Goal: Navigation & Orientation: Find specific page/section

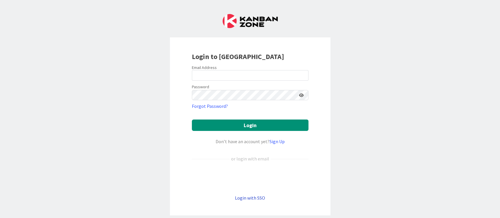
click at [256, 200] on link "Login with SSO" at bounding box center [250, 198] width 30 height 6
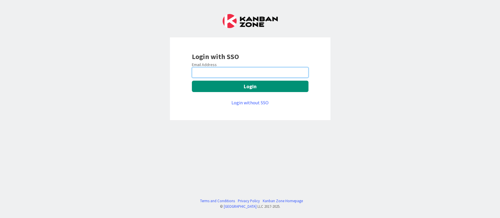
click at [282, 76] on input "email" at bounding box center [250, 72] width 116 height 11
type input "devanshi.jora@mrcglobal.com"
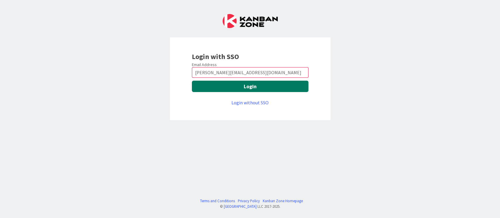
click at [279, 86] on button "Login" at bounding box center [250, 86] width 116 height 11
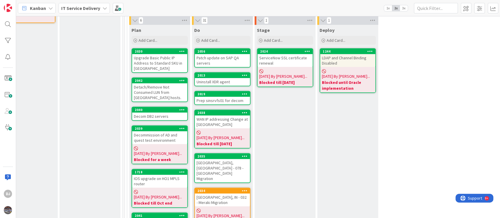
scroll to position [0, 212]
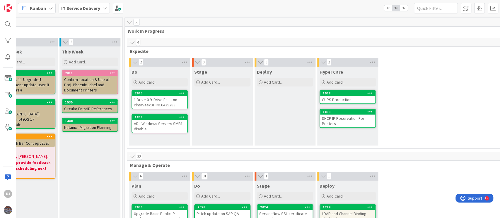
click at [165, 105] on div "1 Drive 0 9: Drive Fault on cinsrvesx01 INC0435283" at bounding box center [159, 102] width 55 height 13
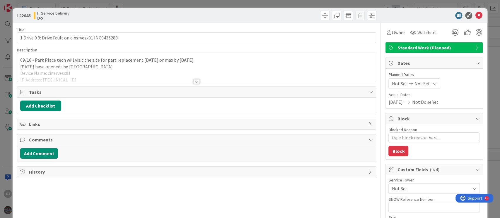
click at [209, 76] on div at bounding box center [196, 74] width 358 height 15
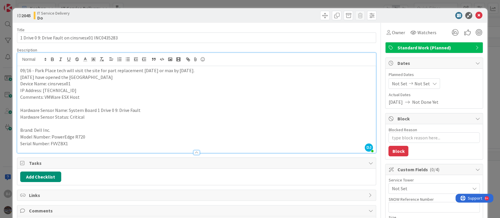
click at [206, 4] on div "ID 2045 IT Service Delivery Do Title 50 / 128 1 Drive 0 9: Drive Fault on cinsr…" at bounding box center [250, 109] width 500 height 218
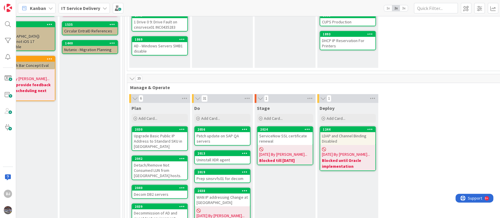
click at [161, 46] on div "AD - Windows Servers SMB1 disable" at bounding box center [159, 48] width 55 height 13
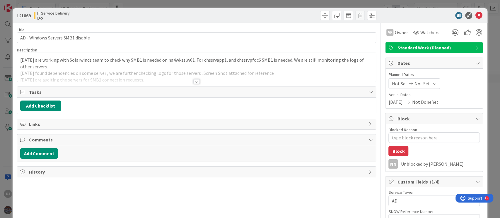
click at [186, 79] on div at bounding box center [196, 74] width 358 height 15
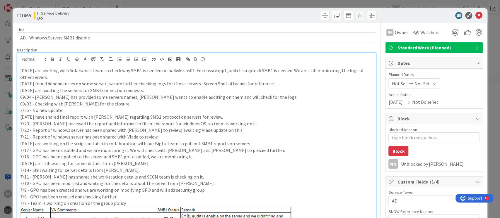
click at [216, 4] on div "ID 1869 IT Service Delivery Do Title 33 / [DATE] - Windows Servers SMB1 disable…" at bounding box center [250, 109] width 500 height 218
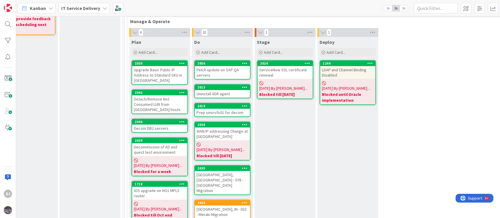
scroll to position [156, 212]
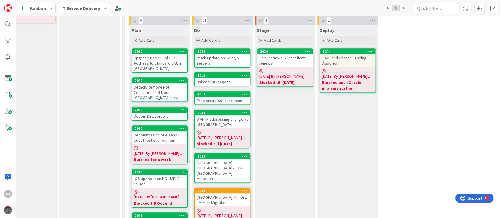
click at [161, 69] on div "Upgrade Basic Public IP Address to Standard SKU in [GEOGRAPHIC_DATA]" at bounding box center [159, 63] width 55 height 18
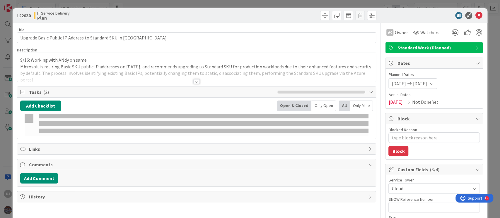
drag, startPoint x: 161, startPoint y: 69, endPoint x: 192, endPoint y: 75, distance: 31.2
click at [161, 69] on div at bounding box center [196, 74] width 358 height 15
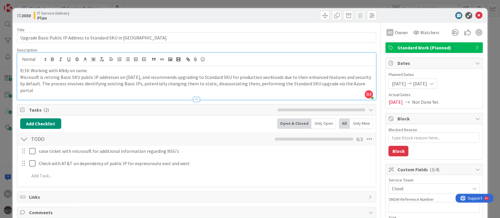
click at [253, 4] on div "ID 2030 IT Service Delivery Plan Title 56 / 128 Upgrade Basic Public IP Address…" at bounding box center [250, 109] width 500 height 218
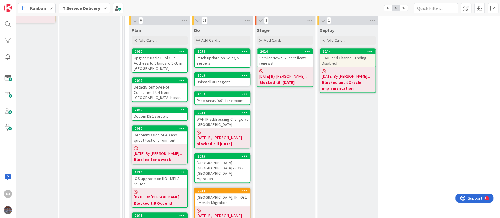
click at [174, 94] on div "Detach/Remove Not Consumed LUN from [GEOGRAPHIC_DATA] hosts." at bounding box center [159, 92] width 55 height 18
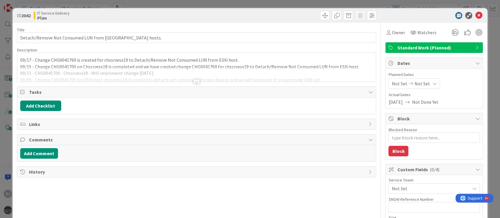
click at [176, 79] on div at bounding box center [196, 74] width 358 height 15
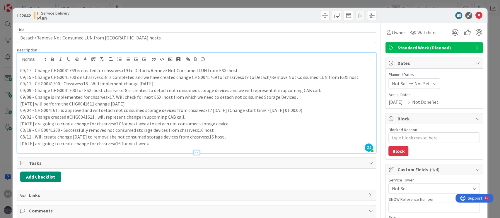
click at [196, 8] on div "ID 2042 IT Service Delivery Plan Title 48 / 128 Detach/Remove Not Consumed LUN …" at bounding box center [250, 109] width 500 height 218
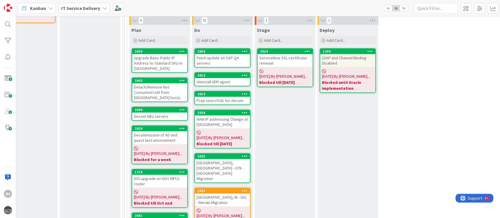
click at [168, 93] on div "Detach/Remove Not Consumed LUN from [GEOGRAPHIC_DATA] hosts." at bounding box center [159, 92] width 55 height 18
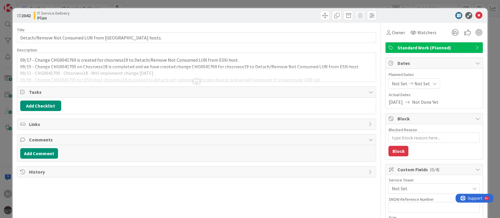
click at [178, 81] on div at bounding box center [196, 74] width 358 height 15
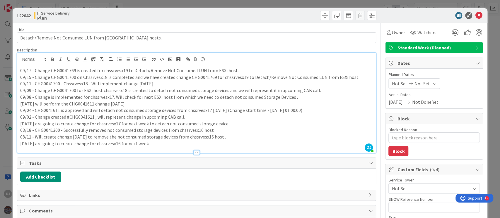
click at [253, 4] on div "ID 2042 IT Service Delivery Plan Title 48 / 128 Detach/Remove Not Consumed LUN …" at bounding box center [250, 109] width 500 height 218
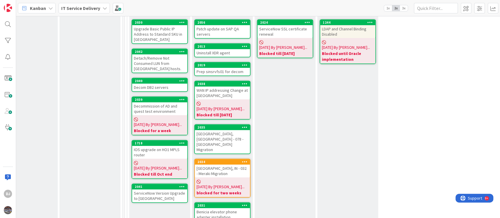
scroll to position [195, 212]
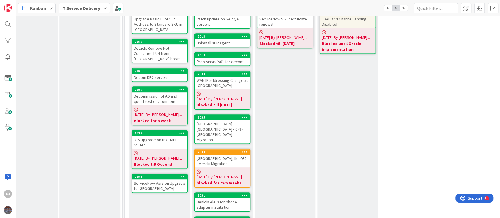
click at [152, 180] on div "ServiceNow Version Upgrade to [GEOGRAPHIC_DATA]" at bounding box center [159, 186] width 55 height 13
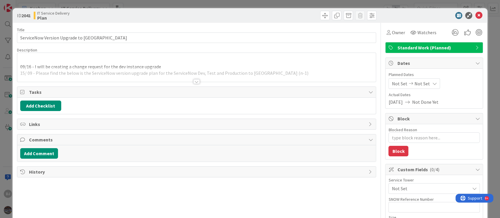
click at [227, 76] on div at bounding box center [196, 74] width 358 height 15
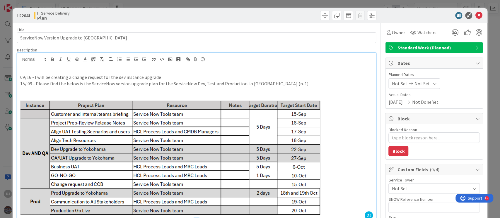
click at [302, 2] on div "ID 2041 IT Service Delivery Plan Title 38 / 128 ServiceNow Version Upgrade to […" at bounding box center [250, 109] width 500 height 218
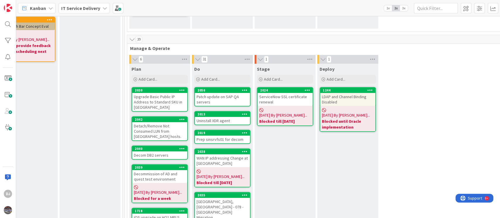
click at [238, 103] on div "Patch update on SAP QA servers" at bounding box center [222, 99] width 55 height 13
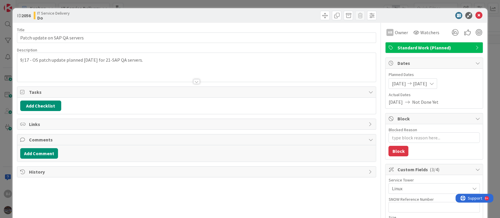
click at [233, 77] on div at bounding box center [196, 74] width 358 height 15
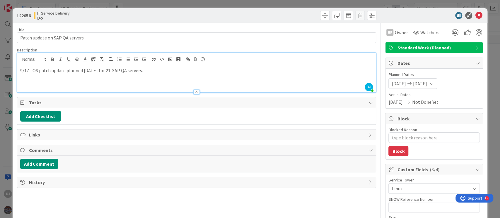
click at [243, 5] on div "ID 2056 IT Service Delivery Do Title 30 / 128 Patch update on SAP QA servers De…" at bounding box center [250, 109] width 500 height 218
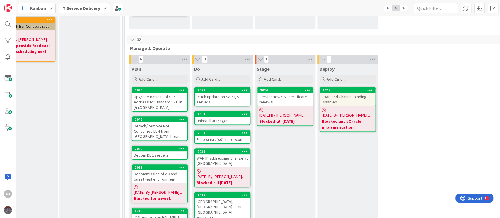
click at [229, 122] on div "Uninstall XDR agent" at bounding box center [222, 121] width 55 height 8
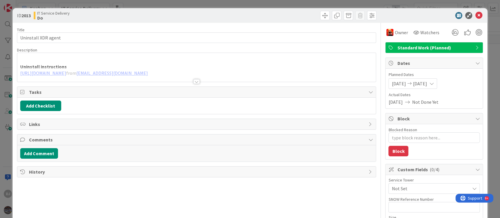
click at [239, 80] on div at bounding box center [196, 74] width 358 height 15
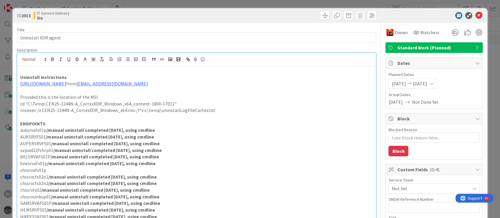
click at [266, 4] on div "ID 2013 IT Service Delivery Do Title 19 / 128 Uninstall XDR agent Description D…" at bounding box center [250, 109] width 500 height 218
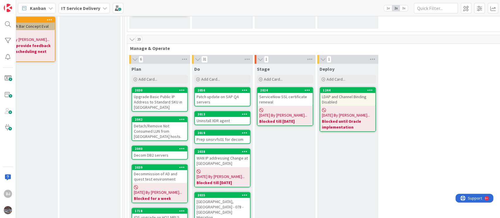
click at [220, 141] on div "Prep sinsrvfs01 for decom" at bounding box center [222, 140] width 55 height 8
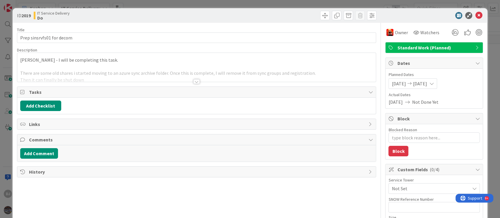
click at [194, 77] on div at bounding box center [196, 74] width 358 height 15
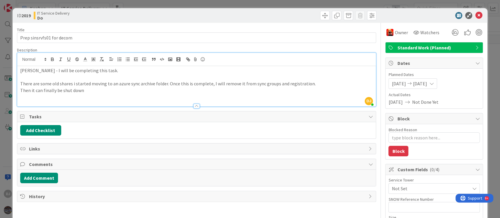
click at [233, 4] on div "ID 2019 IT Service Delivery Do Title 25 / 128 Prep sinsrvfs01 for decom Descrip…" at bounding box center [250, 109] width 500 height 218
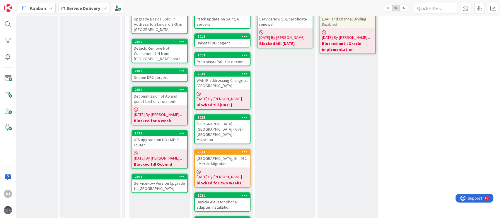
scroll to position [234, 212]
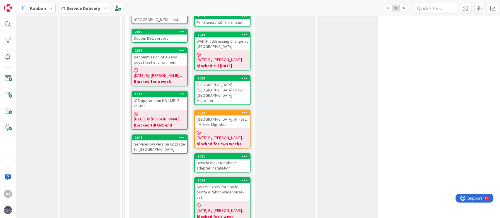
click at [232, 85] on div "[GEOGRAPHIC_DATA], [GEOGRAPHIC_DATA] - 078 - [GEOGRAPHIC_DATA] Migration" at bounding box center [222, 92] width 55 height 23
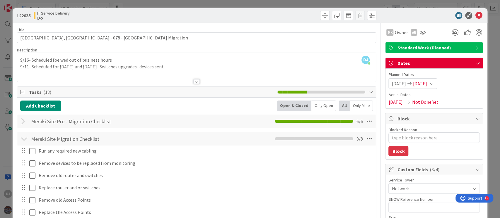
click at [219, 4] on div "ID 2035 IT Service Delivery Do Title 35 / 128 [GEOGRAPHIC_DATA], [GEOGRAPHIC_DA…" at bounding box center [250, 109] width 500 height 218
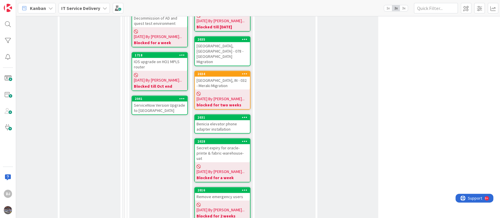
click at [239, 120] on div "Benicia elevator phone adapter installation" at bounding box center [222, 126] width 55 height 13
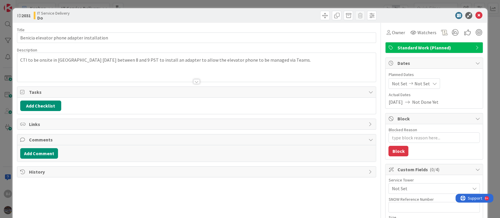
click at [241, 73] on div at bounding box center [196, 74] width 358 height 15
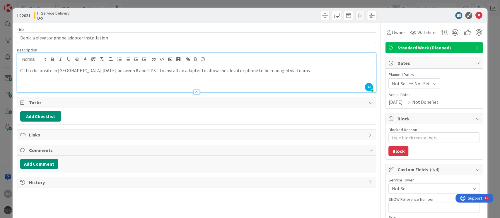
click at [224, 4] on div "ID 2031 IT Service Delivery Do Title 43 / 128 Benicia elevator phone adapter in…" at bounding box center [250, 109] width 500 height 218
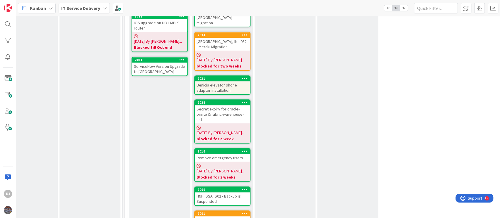
scroll to position [351, 212]
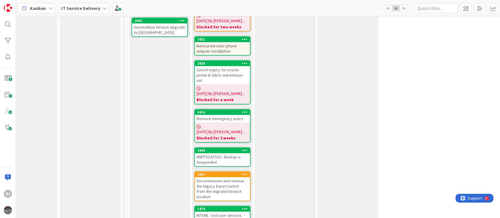
click at [241, 153] on div "HNPFSSAFS02 - Backup is Suspended" at bounding box center [222, 159] width 55 height 13
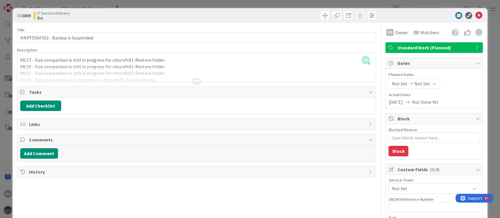
click at [195, 81] on div at bounding box center [196, 81] width 6 height 5
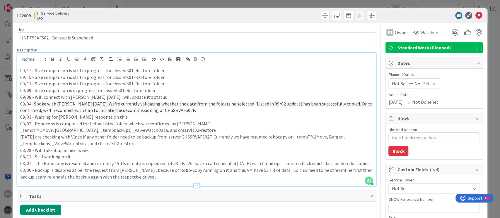
click at [204, 2] on div "ID 2009 IT Service Delivery Do Title 33 / 128 HNPFSSAFS02 - Backup is Suspended…" at bounding box center [250, 109] width 500 height 218
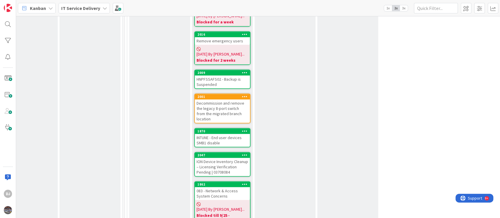
click at [240, 99] on div "Decommission and remove the legacy 8-port switch from the migrated branch locat…" at bounding box center [222, 110] width 55 height 23
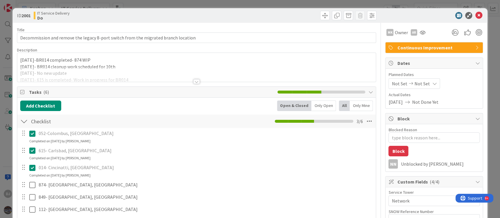
click at [211, 64] on div "[DATE]-BR014 completed- 874 WIP [DATE]- BR014 cleanup work scheduled for 10th […" at bounding box center [196, 67] width 358 height 29
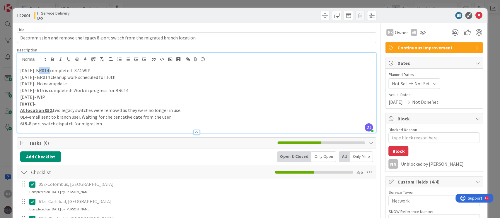
drag, startPoint x: 49, startPoint y: 71, endPoint x: 37, endPoint y: 71, distance: 11.4
click at [37, 71] on p "[DATE]-BR014 completed- 874 WIP" at bounding box center [196, 70] width 353 height 7
click at [91, 73] on p "[DATE]-BR014 completed- 874 WIP" at bounding box center [196, 70] width 353 height 7
click at [279, 6] on div "ID 2001 IT Service Delivery Do Title 82 / 128 Decommission and remove the legac…" at bounding box center [250, 109] width 500 height 218
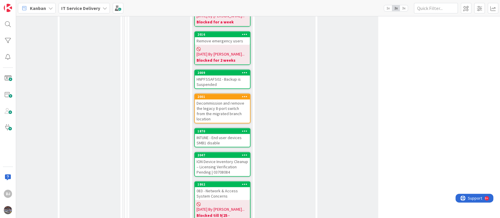
click at [237, 99] on div "Decommission and remove the legacy 8-port switch from the migrated branch locat…" at bounding box center [222, 110] width 55 height 23
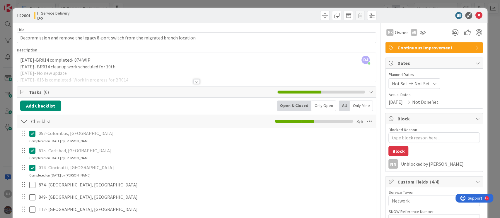
drag, startPoint x: 260, startPoint y: 1, endPoint x: 264, endPoint y: 16, distance: 16.1
click at [260, 1] on div "ID 2001 IT Service Delivery Do Title 82 / 128 Decommission and remove the legac…" at bounding box center [250, 109] width 500 height 218
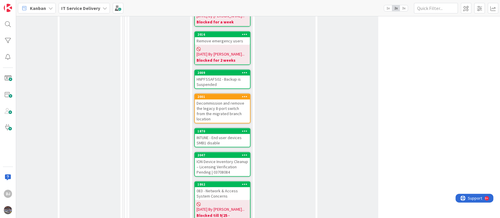
click at [228, 134] on div "INTUNE - End user devices SMB1 disable" at bounding box center [222, 140] width 55 height 13
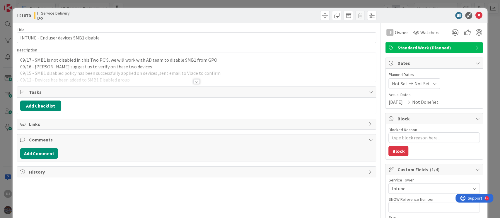
click at [225, 72] on div at bounding box center [196, 74] width 358 height 15
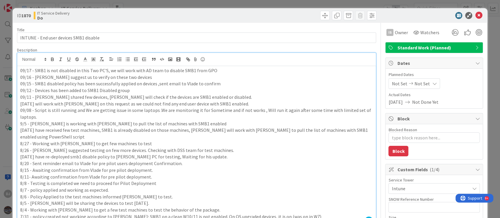
click at [273, 1] on div "ID 1870 IT Service Delivery Do Title 38 / 128 INTUNE - End user devices SMB1 di…" at bounding box center [250, 109] width 500 height 218
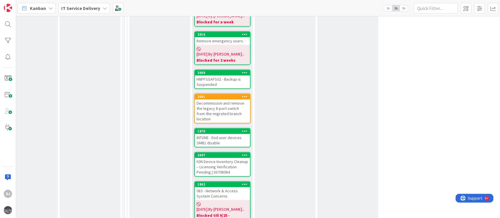
click at [245, 158] on div "ION Device Inventory Cleanup – Licensing Verification Pending | 03708084" at bounding box center [222, 167] width 55 height 18
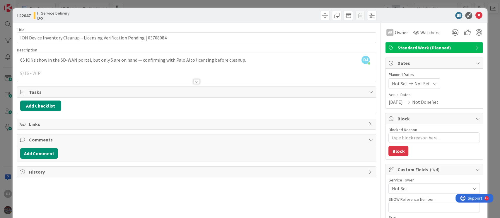
click at [195, 76] on div at bounding box center [196, 74] width 358 height 15
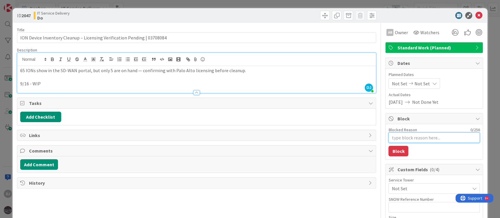
click at [400, 135] on textarea "Blocked Reason" at bounding box center [433, 138] width 91 height 11
type textarea "x"
type textarea "B"
type textarea "x"
type textarea "Bl"
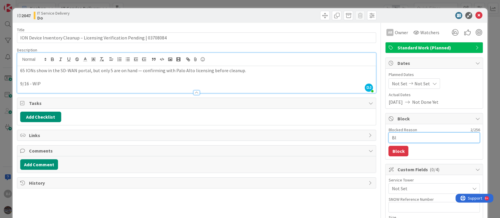
type textarea "x"
type textarea "Blo"
type textarea "x"
type textarea "Bloc"
type textarea "x"
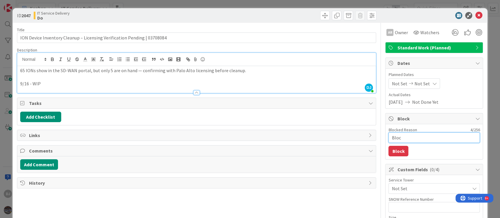
type textarea "Block"
type textarea "x"
type textarea "Blocke"
type textarea "x"
type textarea "Blocked"
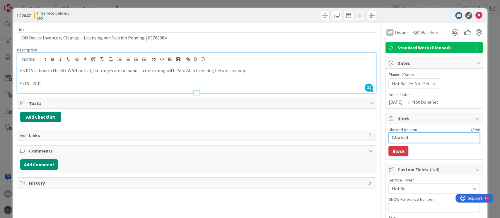
type textarea "x"
type textarea "Blocked"
type textarea "x"
type textarea "Blocked t"
type textarea "x"
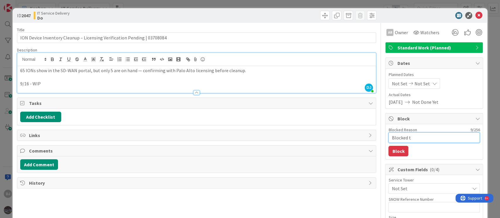
type textarea "Blocked ti"
type textarea "x"
type textarea "Blocked til"
type textarea "x"
type textarea "Blocked till"
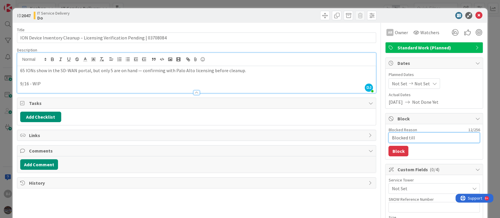
type textarea "x"
type textarea "Blocked till"
type textarea "x"
type textarea "Blocked till M"
type textarea "x"
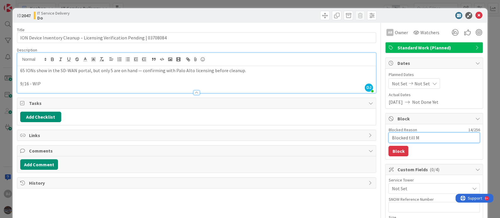
type textarea "Blocked till Mo"
type textarea "x"
type textarea "Blocked till Mon"
type textarea "x"
type textarea "Blocked till Mond"
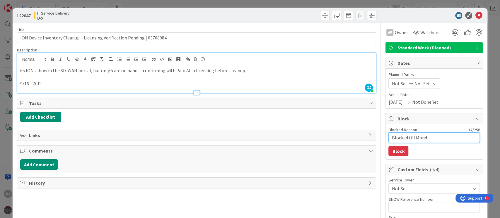
type textarea "x"
type textarea "Blocked till [PERSON_NAME]"
type textarea "x"
type textarea "Blocked till [DATE]"
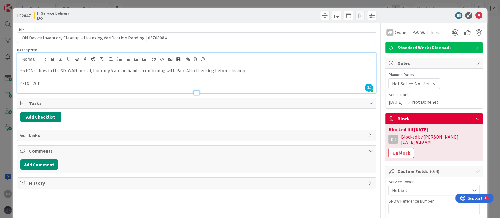
click at [248, 2] on div "ID 2047 IT Service Delivery Do Title 73 / 128 ION Device Inventory Cleanup – Li…" at bounding box center [250, 109] width 500 height 218
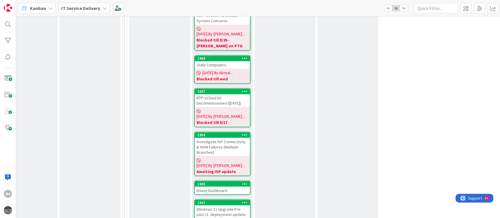
scroll to position [663, 212]
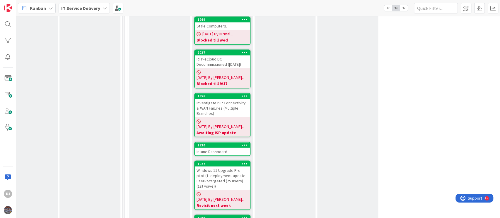
click at [235, 148] on div "Intune Dashboard" at bounding box center [222, 152] width 55 height 8
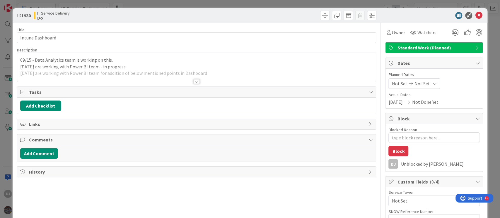
click at [232, 76] on div at bounding box center [196, 74] width 358 height 15
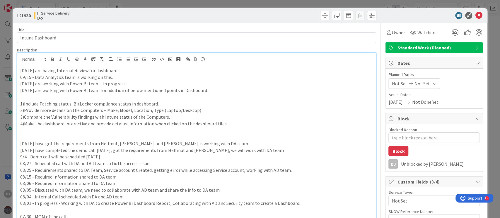
click at [234, 4] on div "ID 1930 IT Service Delivery Do Title 16 / 128 Intune Dashboard Description DJ […" at bounding box center [250, 109] width 500 height 218
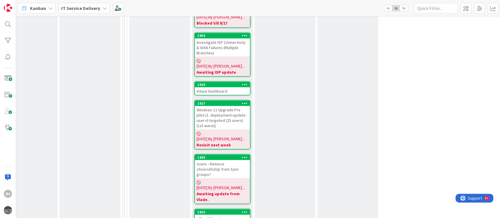
scroll to position [741, 212]
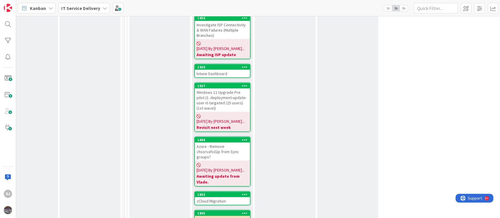
click at [244, 192] on icon at bounding box center [245, 194] width 6 height 4
drag, startPoint x: 300, startPoint y: 130, endPoint x: 291, endPoint y: 126, distance: 10.1
click at [301, 130] on div "Stage Add Card... 2024 ServiceNow SSL certificate renewal [DATE] By [PERSON_NAM…" at bounding box center [284, 44] width 61 height 1209
click at [227, 197] on div "zCloud Migration" at bounding box center [222, 201] width 55 height 8
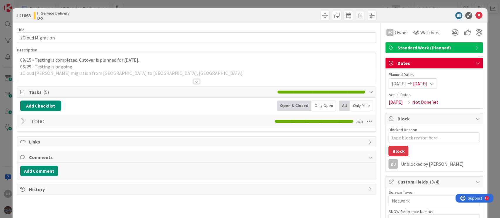
click at [191, 67] on div "Description 09/15 - Testing is completed. Cutover is planned for [DATE]. 08/29 …" at bounding box center [196, 64] width 359 height 35
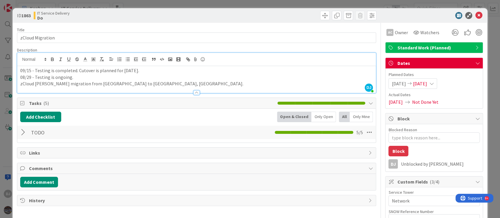
click at [277, 4] on div "ID 1863 IT Service Delivery Do Title 16 / 128 zCloud Migration Description DJ […" at bounding box center [250, 109] width 500 height 218
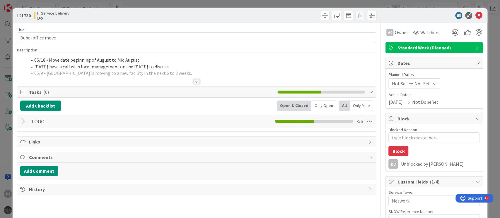
click at [180, 69] on div at bounding box center [196, 74] width 358 height 15
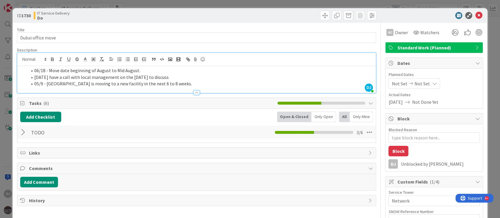
click at [253, 6] on div "ID 1730 IT Service Delivery Do Title 17 / 128 Dubai office move Description DJ …" at bounding box center [250, 109] width 500 height 218
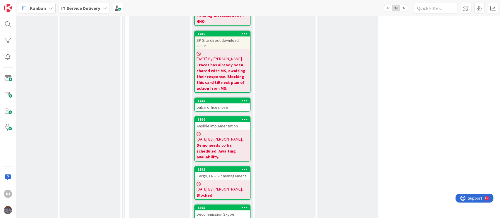
scroll to position [1014, 212]
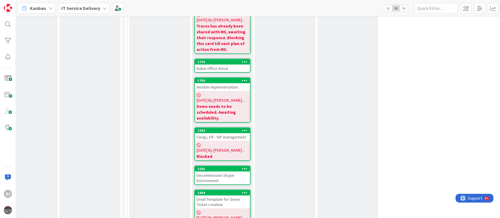
click at [217, 172] on div "Decommission Skype Environment" at bounding box center [222, 178] width 55 height 13
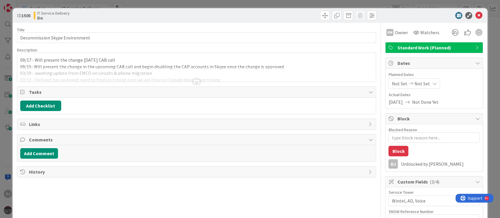
click at [248, 71] on div at bounding box center [196, 74] width 358 height 15
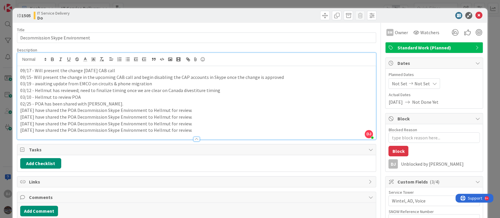
click at [210, 3] on div "ID 1505 IT Service Delivery Do Title 30 / 128 Decommission Skype Environment De…" at bounding box center [250, 109] width 500 height 218
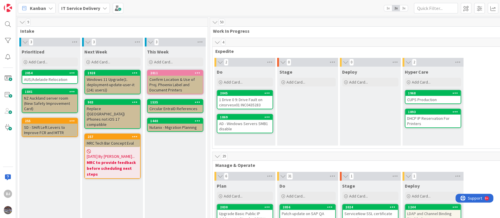
scroll to position [0, 127]
click at [422, 120] on div "DHCP IP Reservation For Printers" at bounding box center [431, 121] width 55 height 13
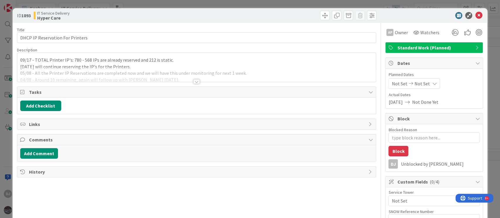
click at [192, 74] on div at bounding box center [196, 74] width 358 height 15
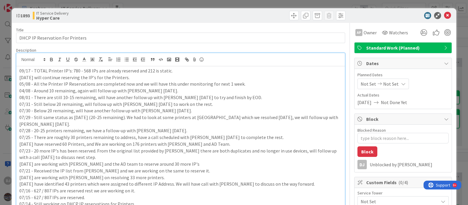
scroll to position [0, 127]
click at [237, 4] on div "ID 1893 IT Service Delivery Hyper Care Title 32 / 128 DHCP IP Reservation For P…" at bounding box center [234, 102] width 468 height 205
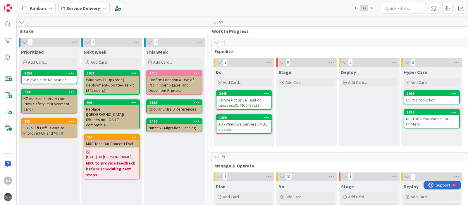
scroll to position [36, 127]
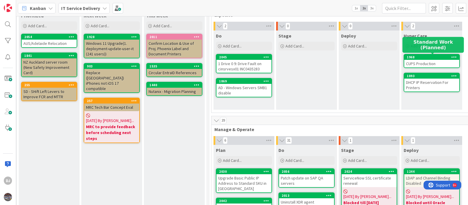
click at [429, 60] on div "CUPS Production" at bounding box center [431, 64] width 55 height 8
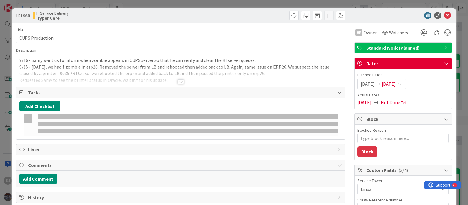
click at [270, 66] on p "9/15 - [DATE], we had 1 zombie in erp26. Removed the server from LB and reboote…" at bounding box center [180, 70] width 323 height 13
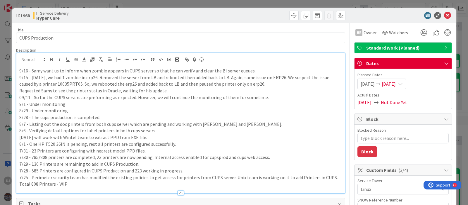
type textarea "x"
click at [220, 3] on div "ID 1968 IT Service Delivery Hyper Care Title 15 / 128 CUPS Production Descripti…" at bounding box center [234, 102] width 468 height 205
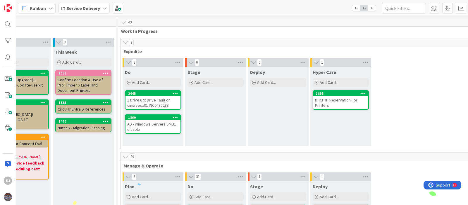
scroll to position [0, 177]
